Goal: Task Accomplishment & Management: Manage account settings

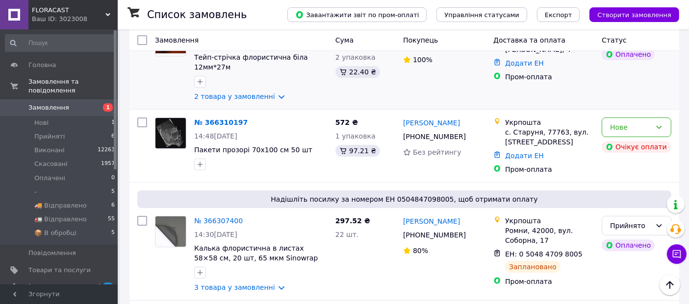
scroll to position [54, 0]
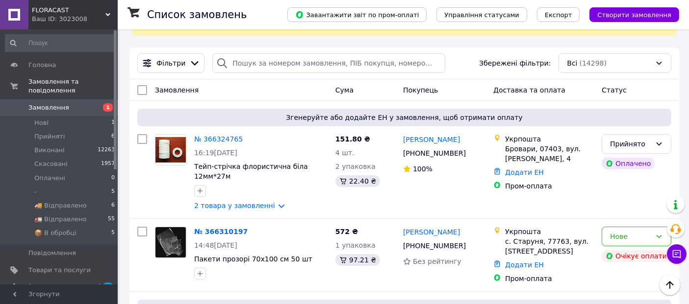
click at [167, 146] on img at bounding box center [170, 150] width 30 height 26
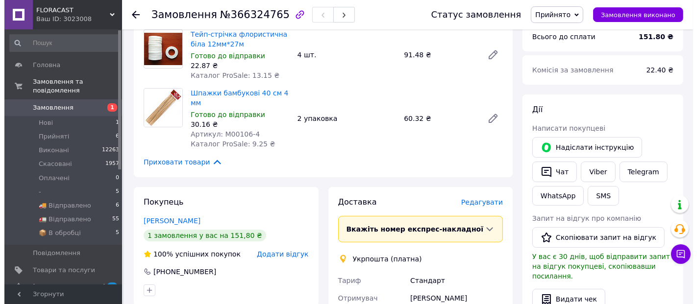
scroll to position [163, 0]
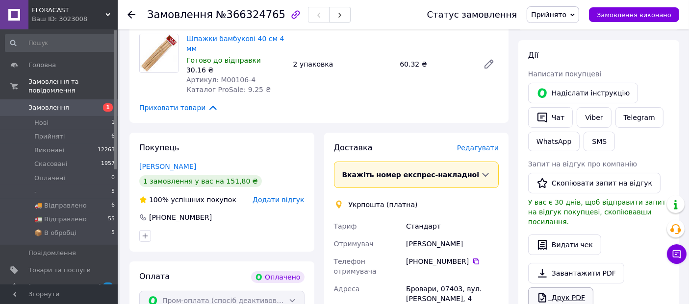
click at [571, 291] on link "Друк PDF" at bounding box center [560, 298] width 65 height 21
click at [475, 144] on span "Редагувати" at bounding box center [478, 148] width 42 height 8
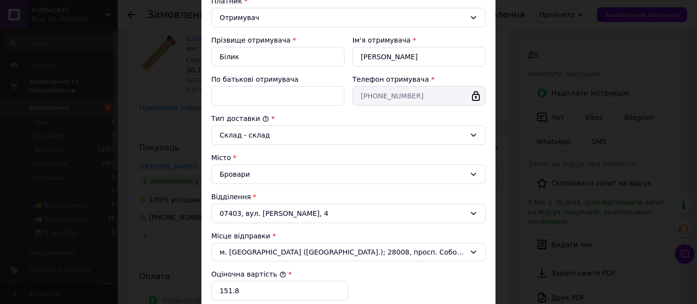
scroll to position [305, 0]
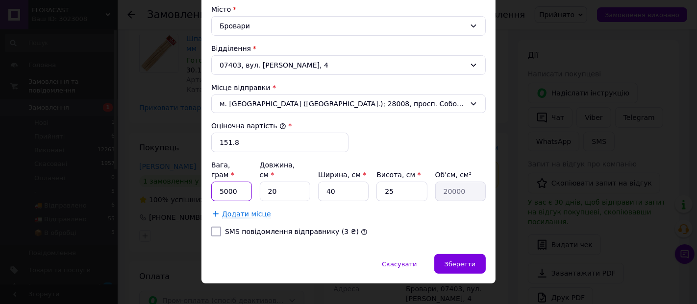
click at [249, 184] on input "5000" at bounding box center [231, 192] width 41 height 20
type input "500"
click at [455, 254] on div "Зберегти" at bounding box center [459, 264] width 51 height 20
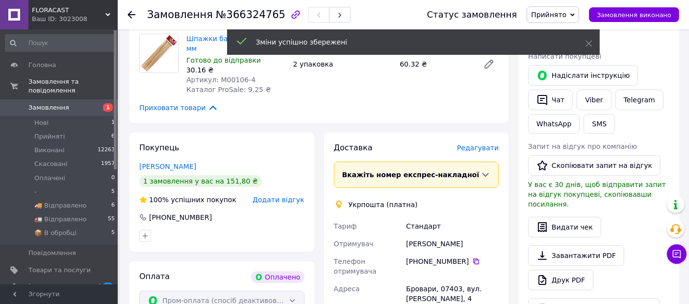
click at [470, 144] on span "Редагувати" at bounding box center [478, 148] width 42 height 8
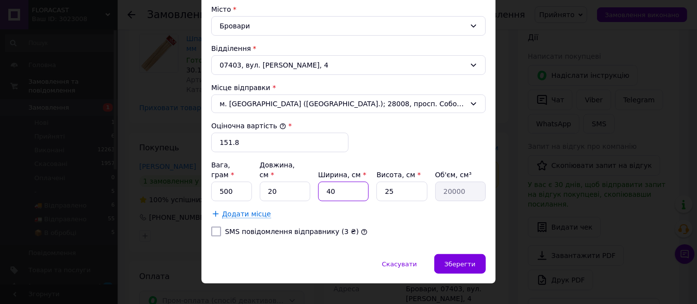
click at [345, 182] on input "40" at bounding box center [343, 192] width 50 height 20
type input "4"
type input "2000"
type input "5"
type input "2500"
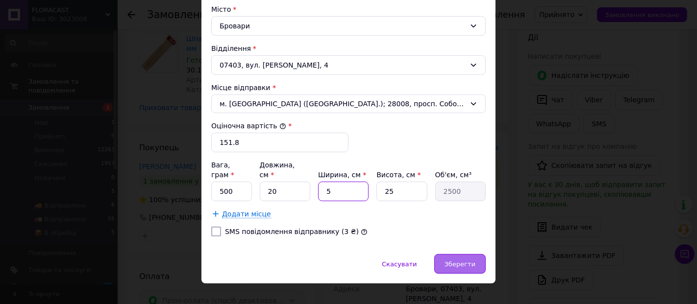
type input "5"
click at [472, 261] on span "Зберегти" at bounding box center [460, 264] width 31 height 7
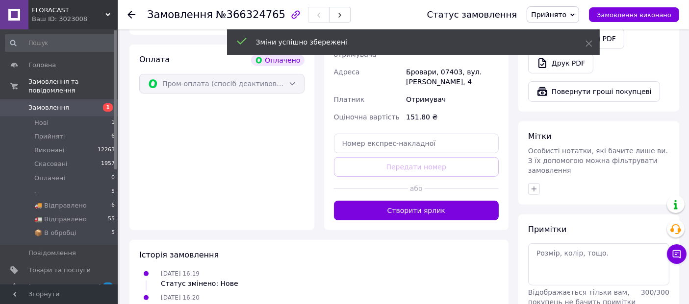
scroll to position [381, 0]
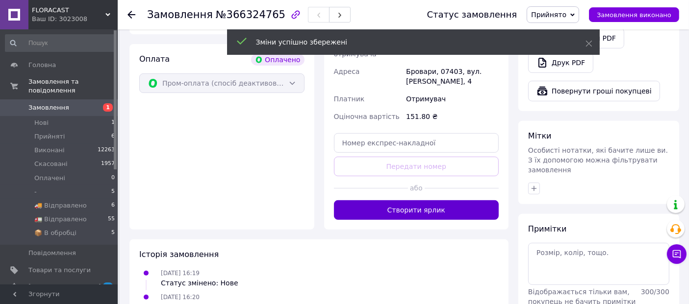
click at [416, 200] on button "Створити ярлик" at bounding box center [416, 210] width 165 height 20
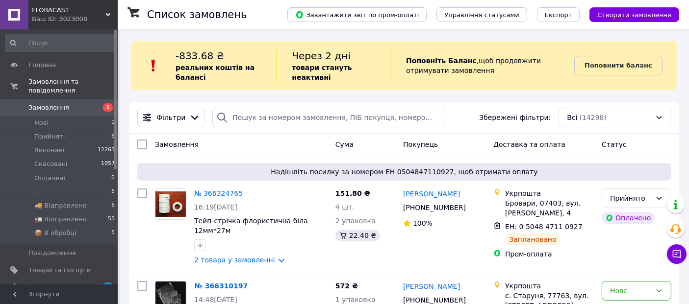
click at [53, 14] on span "FLORACAST" at bounding box center [69, 10] width 74 height 9
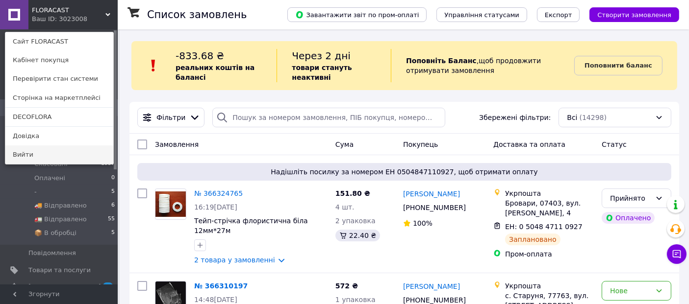
click at [45, 153] on link "Вийти" at bounding box center [59, 155] width 108 height 19
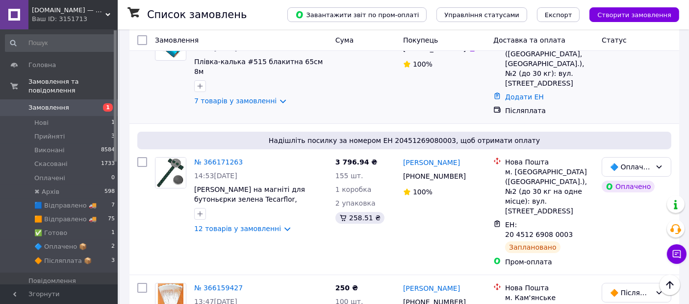
scroll to position [54, 0]
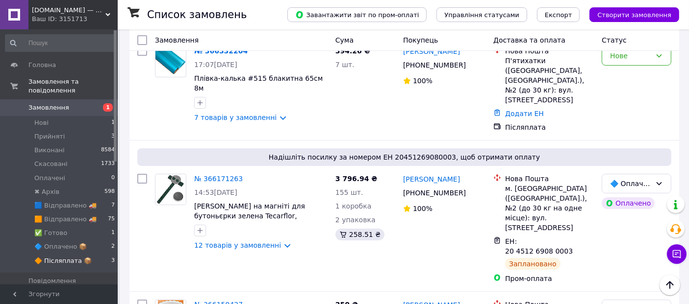
click at [75, 257] on span "🔶 Післяплата 📦" at bounding box center [62, 261] width 57 height 9
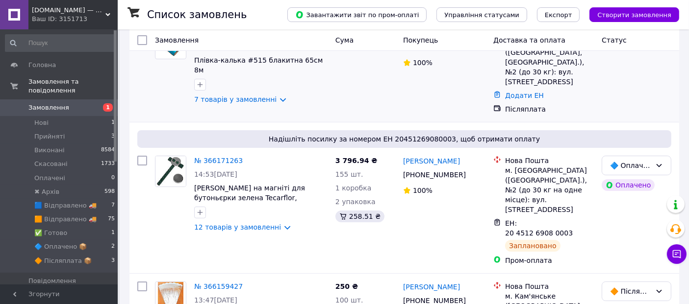
scroll to position [109, 0]
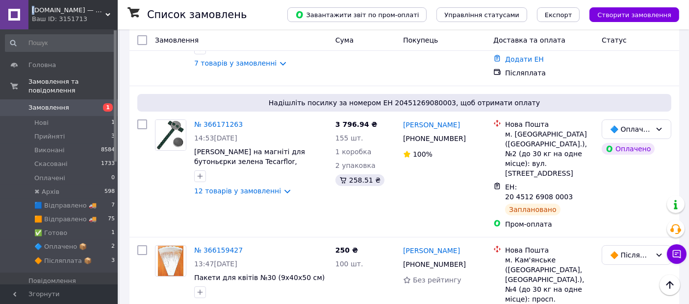
click at [34, 10] on span "[DOMAIN_NAME] — товари для флористики, рукоділля та декору" at bounding box center [69, 10] width 74 height 9
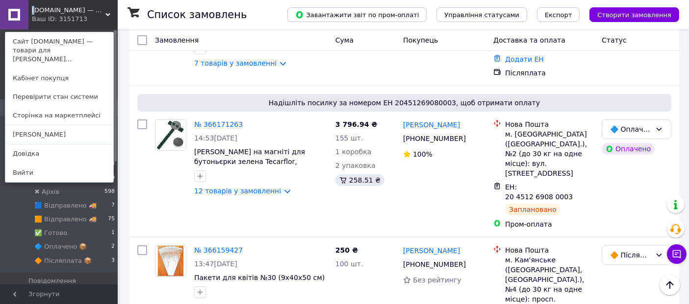
click at [59, 164] on link "Вийти" at bounding box center [59, 173] width 108 height 19
